Goal: Information Seeking & Learning: Compare options

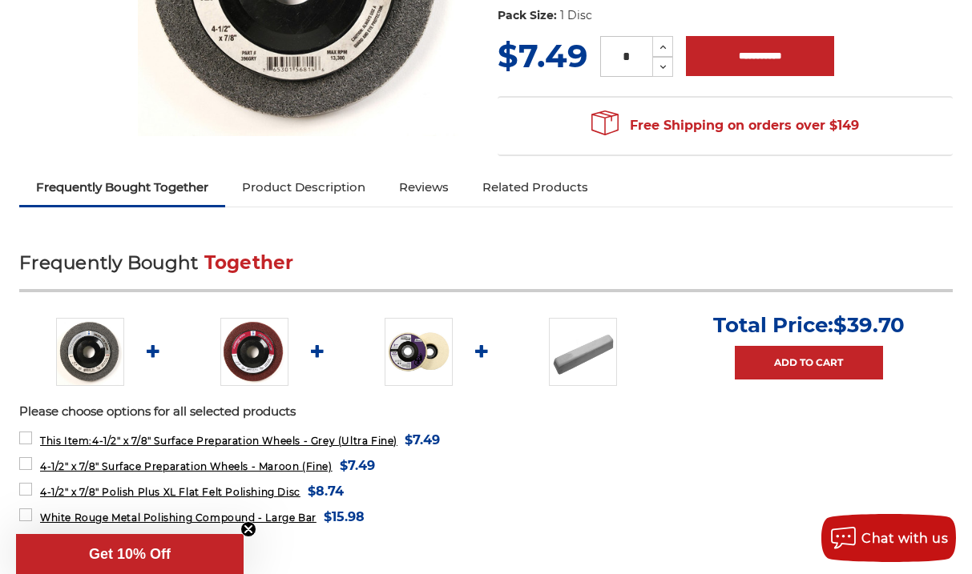
scroll to position [395, 0]
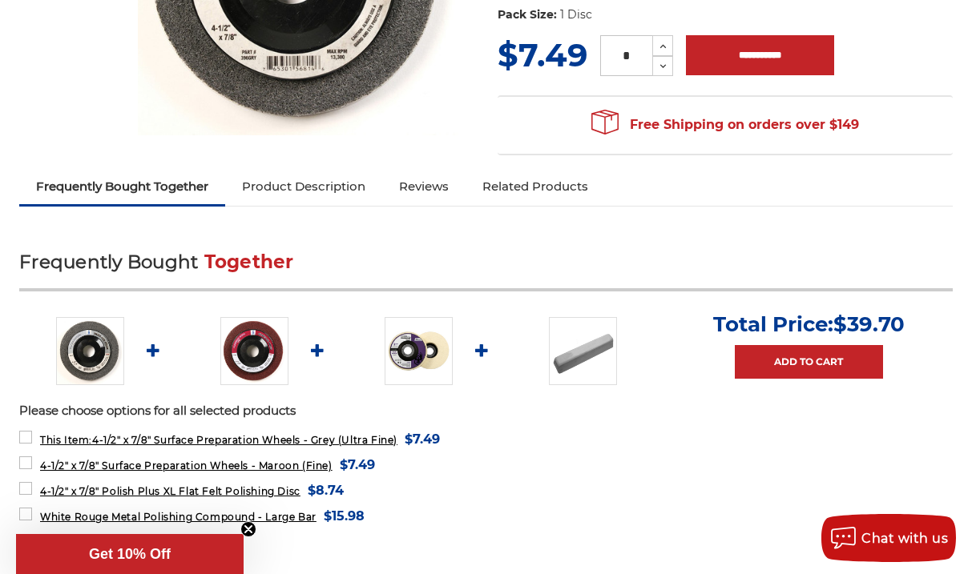
click at [268, 368] on img at bounding box center [254, 351] width 68 height 68
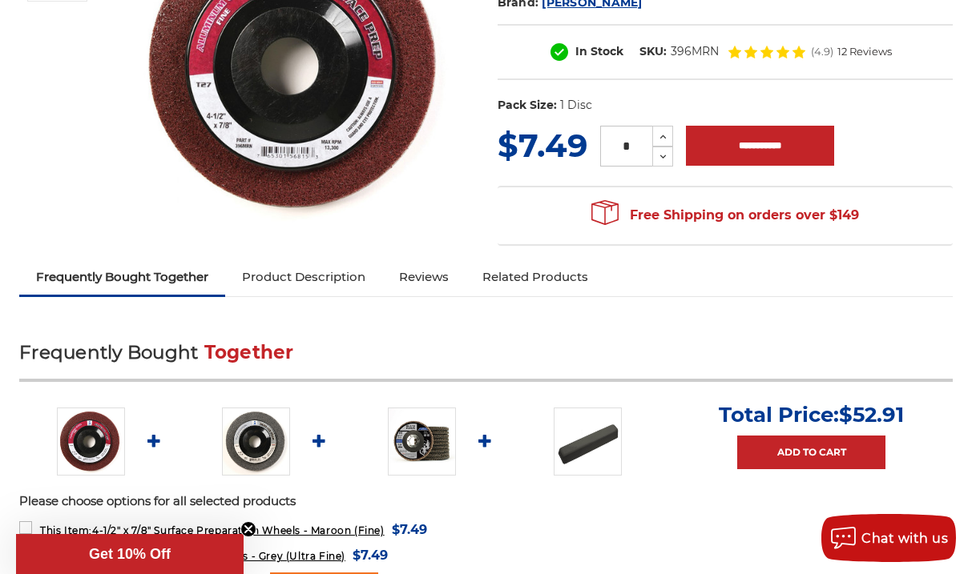
scroll to position [423, 0]
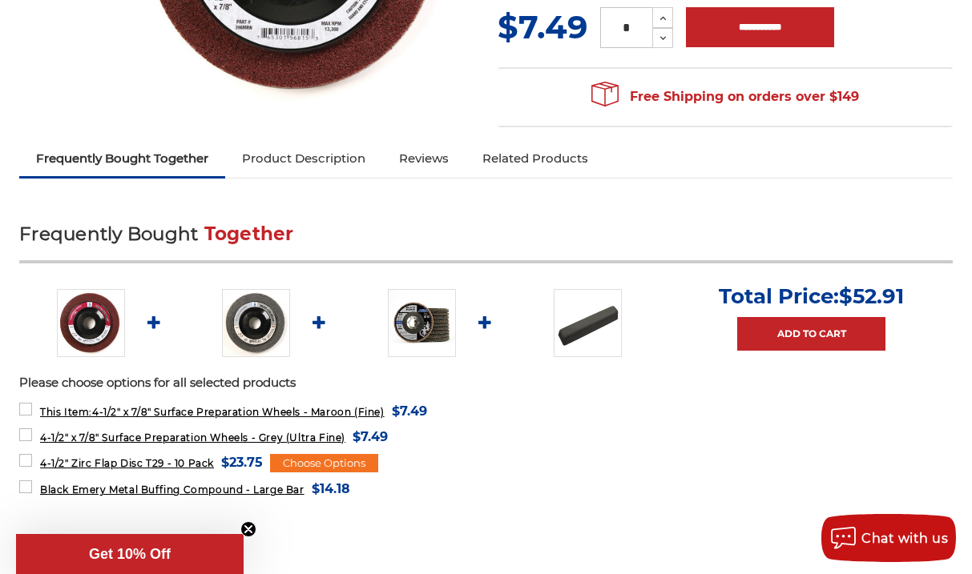
click at [417, 333] on img at bounding box center [422, 323] width 68 height 68
